Goal: Information Seeking & Learning: Learn about a topic

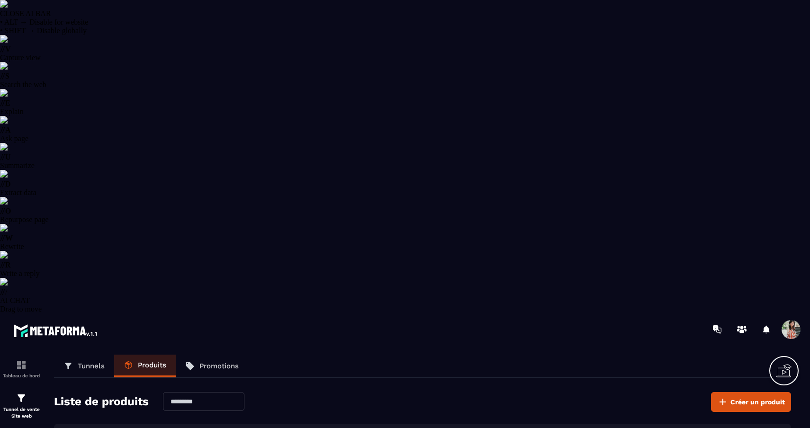
select select "******"
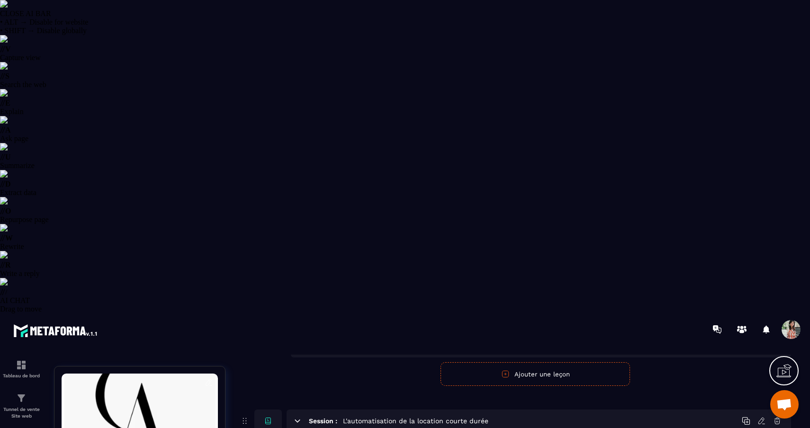
scroll to position [2472, 0]
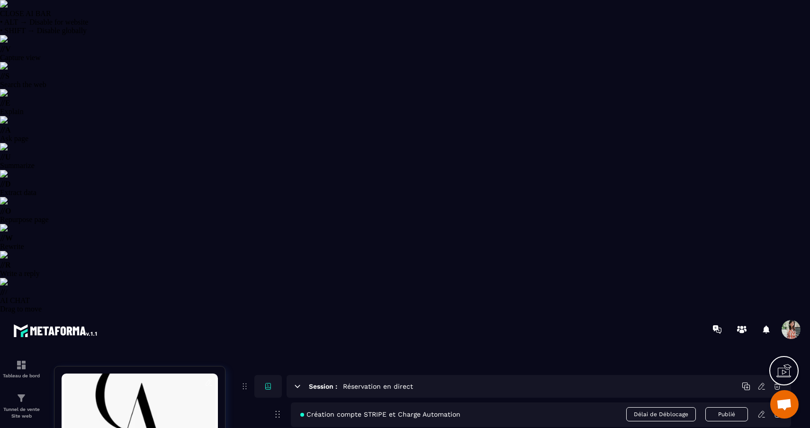
scroll to position [3390, 0]
click at [762, 410] on icon at bounding box center [761, 413] width 6 height 6
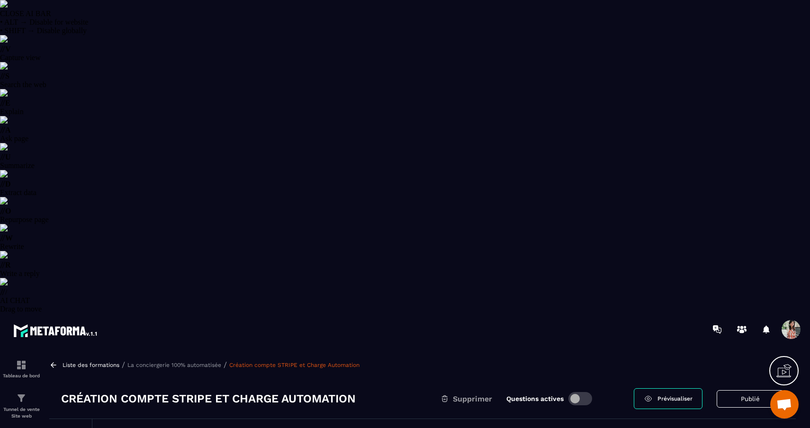
scroll to position [2, 0]
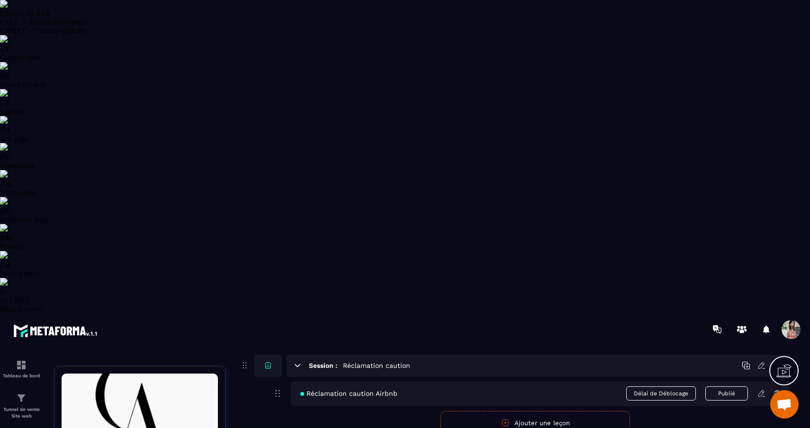
scroll to position [3301, 0]
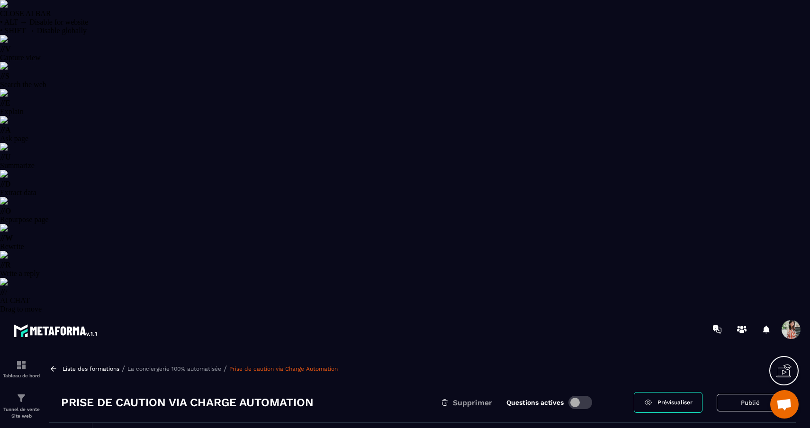
click at [202, 365] on p "La conciergerie 100% automatisée" at bounding box center [174, 368] width 94 height 7
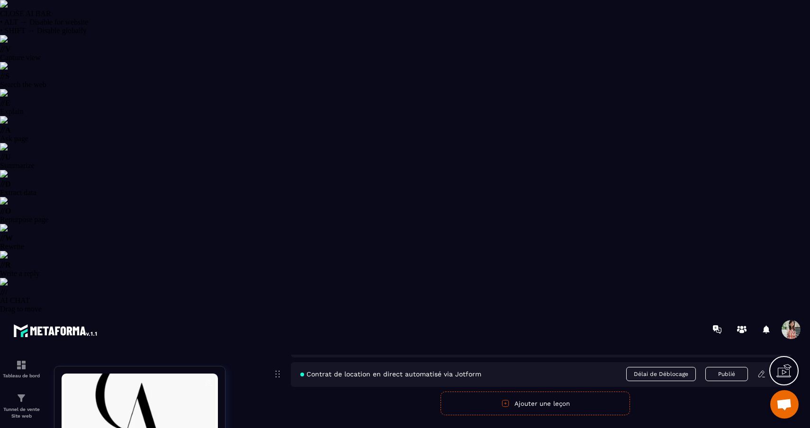
scroll to position [3488, 0]
click at [763, 311] on icon at bounding box center [761, 315] width 9 height 9
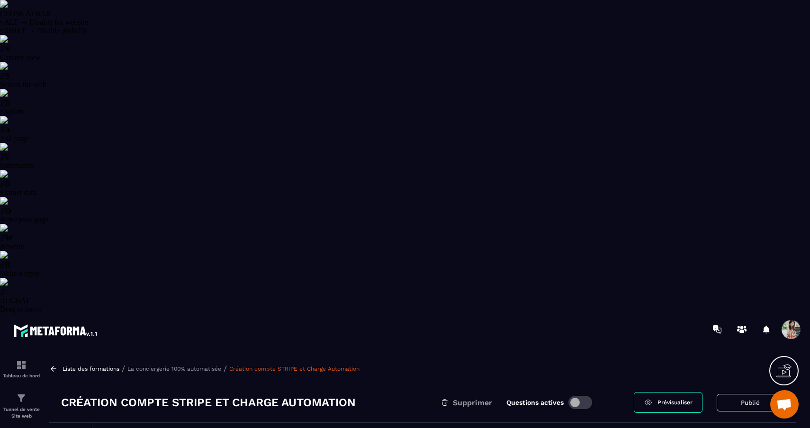
scroll to position [71, 0]
